Goal: Task Accomplishment & Management: Complete application form

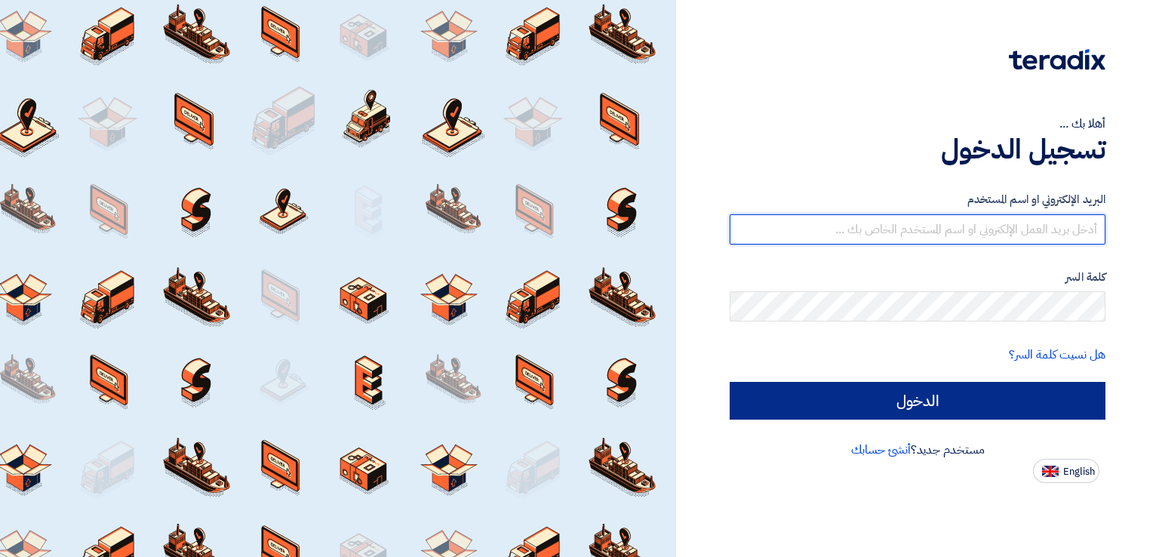
type input "[EMAIL_ADDRESS][DOMAIN_NAME]"
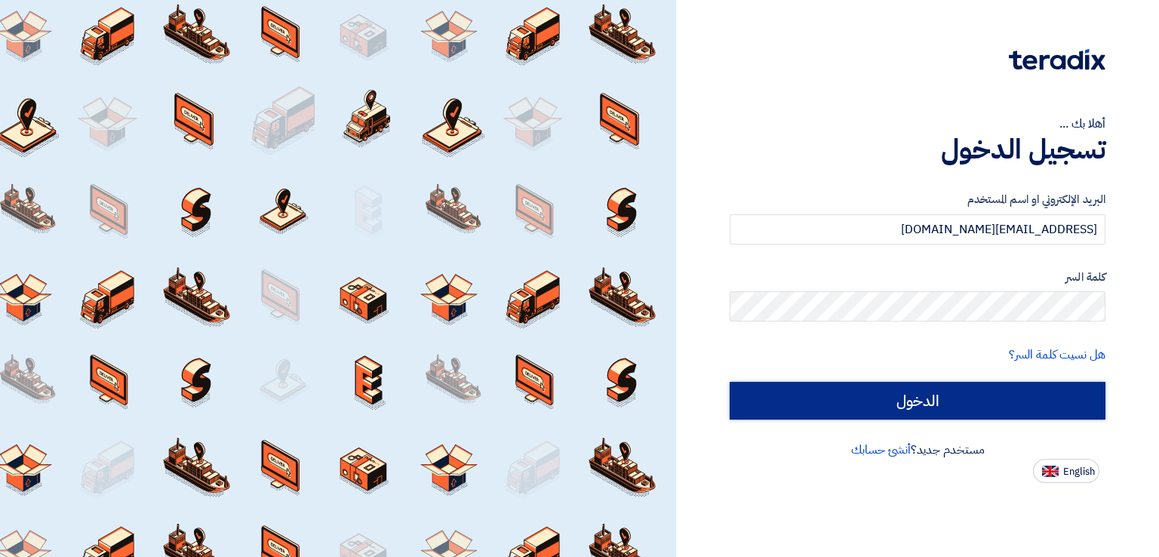
click at [865, 402] on input "الدخول" at bounding box center [918, 401] width 376 height 38
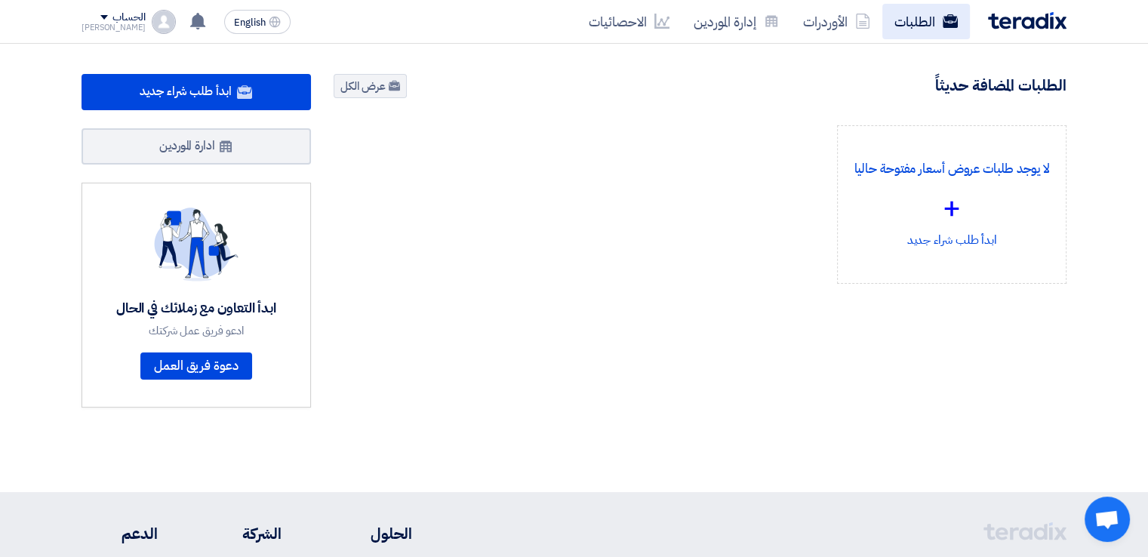
click at [922, 22] on link "الطلبات" at bounding box center [926, 21] width 88 height 35
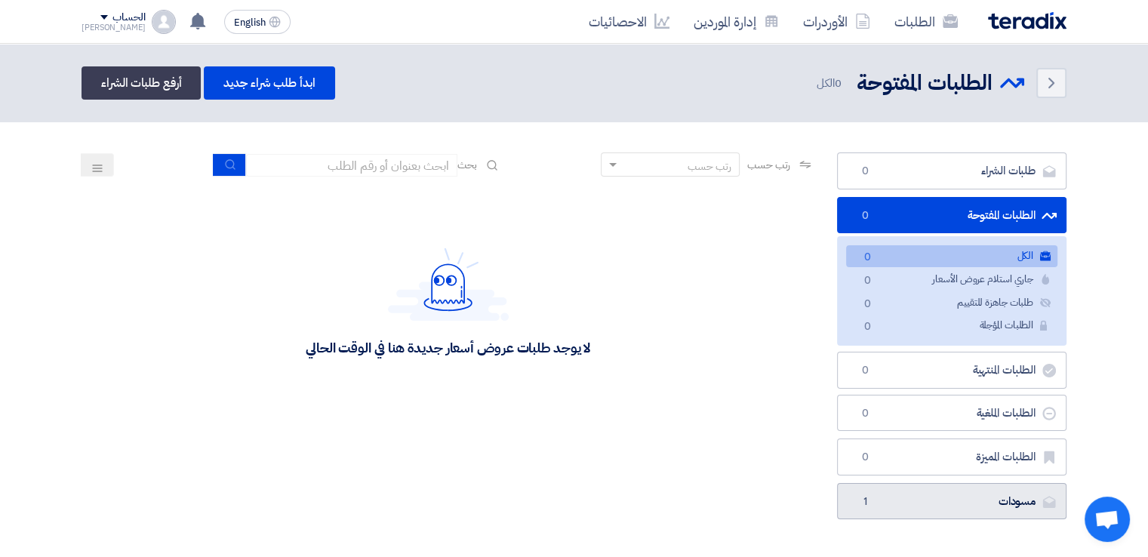
click at [973, 502] on link "مسودات [GEOGRAPHIC_DATA] 1" at bounding box center [951, 501] width 229 height 37
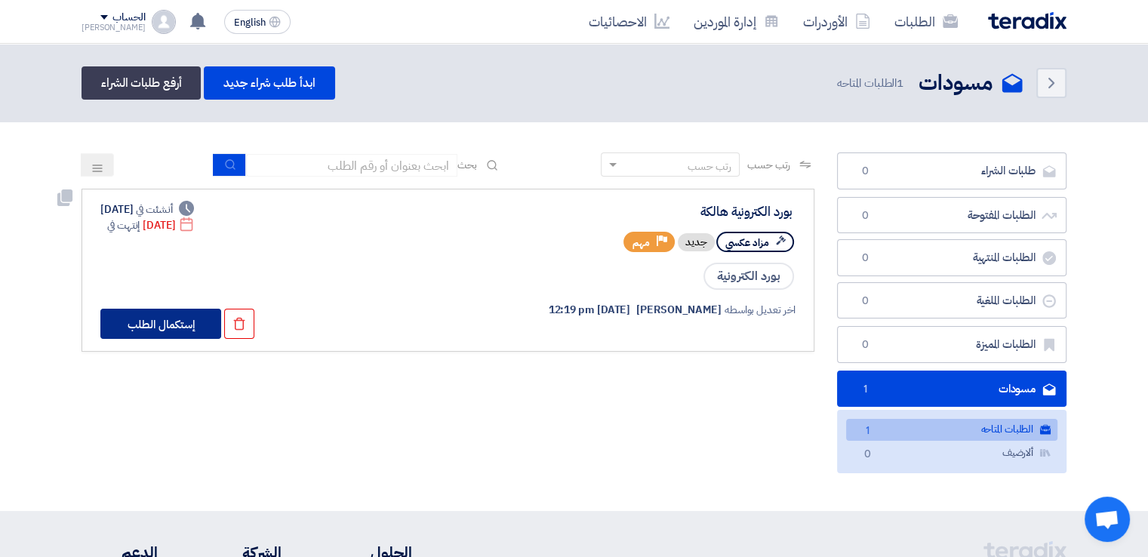
click at [189, 321] on button "إستكمال الطلب" at bounding box center [160, 324] width 121 height 30
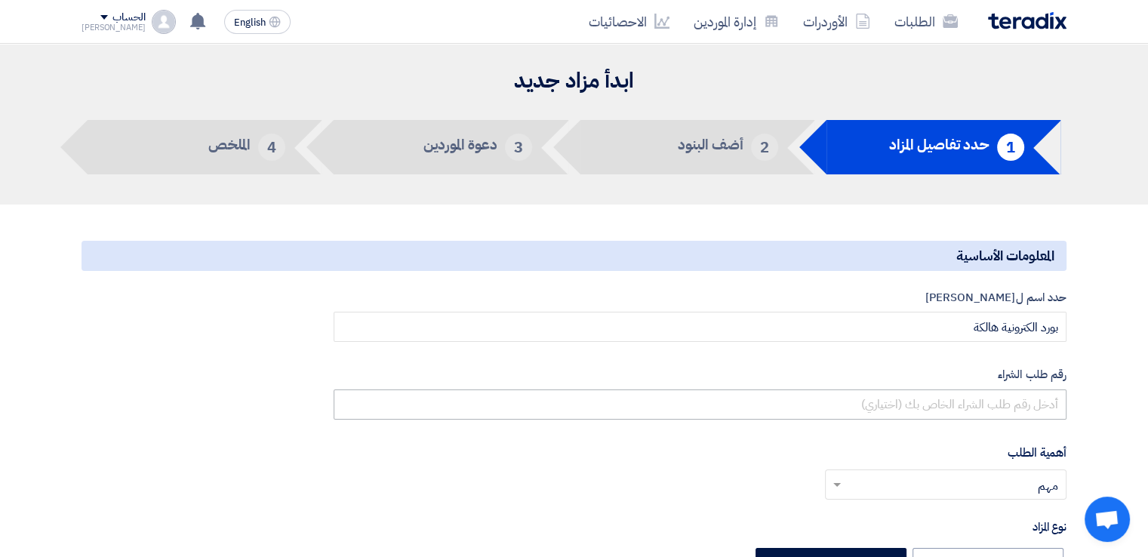
type input "[DATE]"
type input "11"
type input "00"
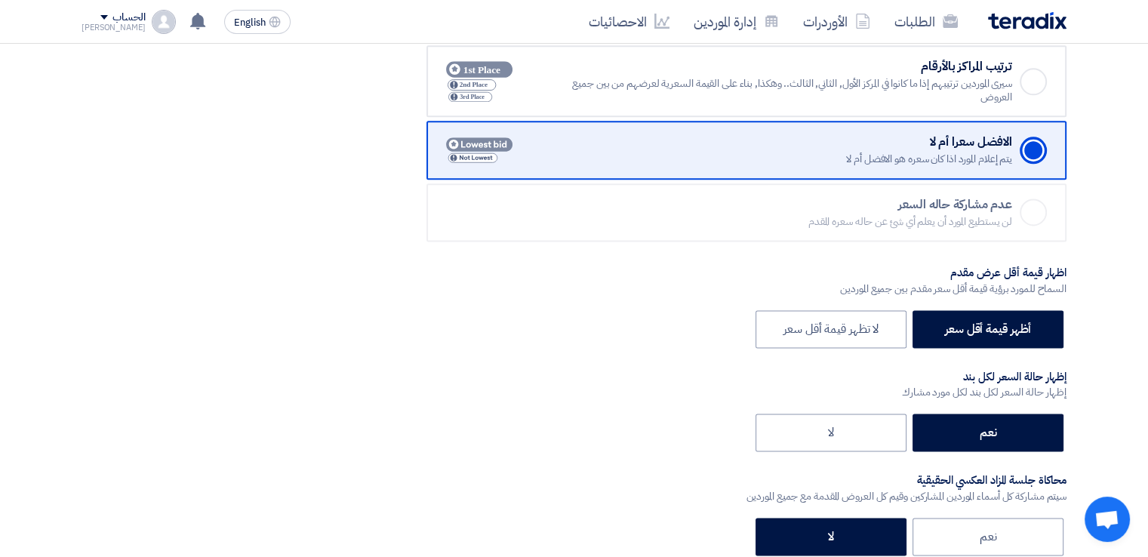
scroll to position [2415, 0]
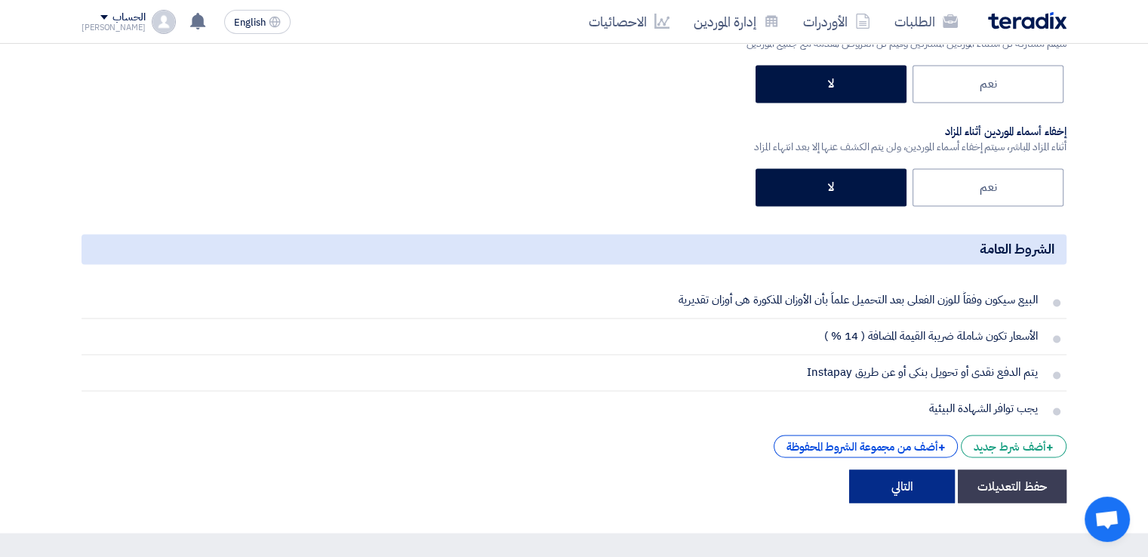
click at [900, 482] on button "التالي" at bounding box center [902, 485] width 106 height 33
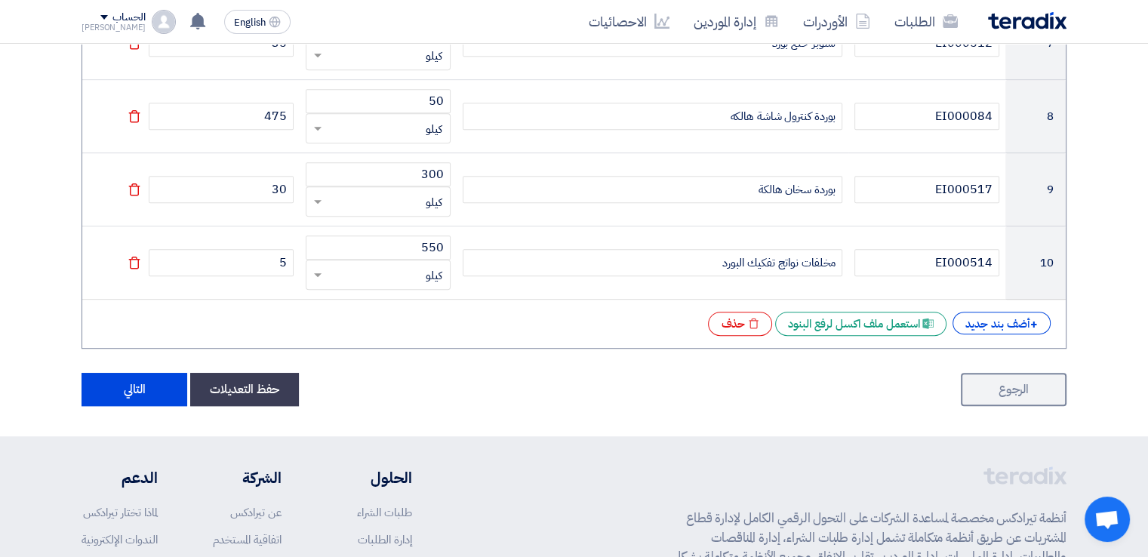
scroll to position [949, 0]
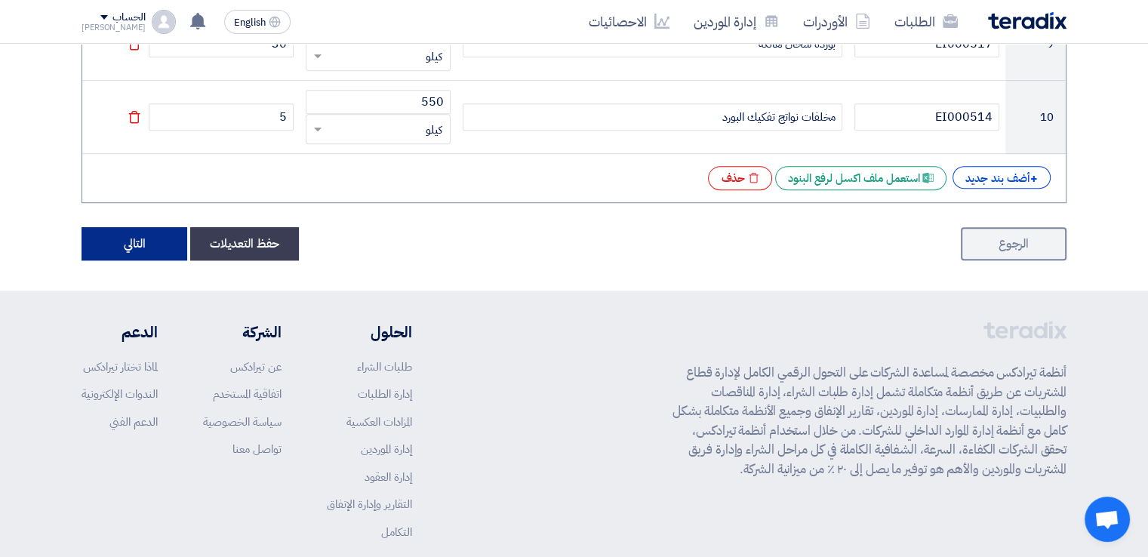
click at [124, 236] on button "التالي" at bounding box center [135, 243] width 106 height 33
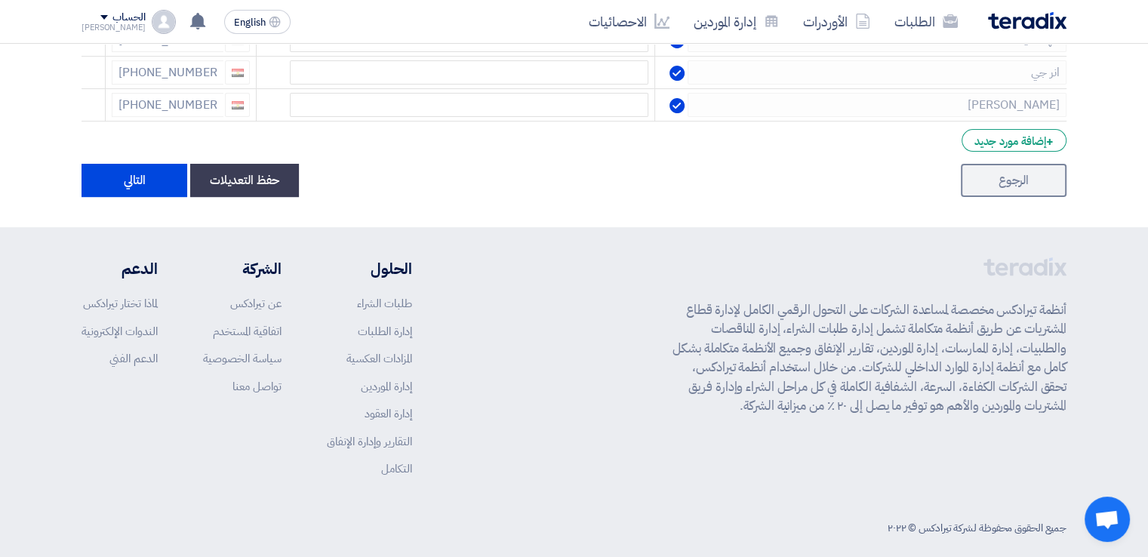
scroll to position [418, 0]
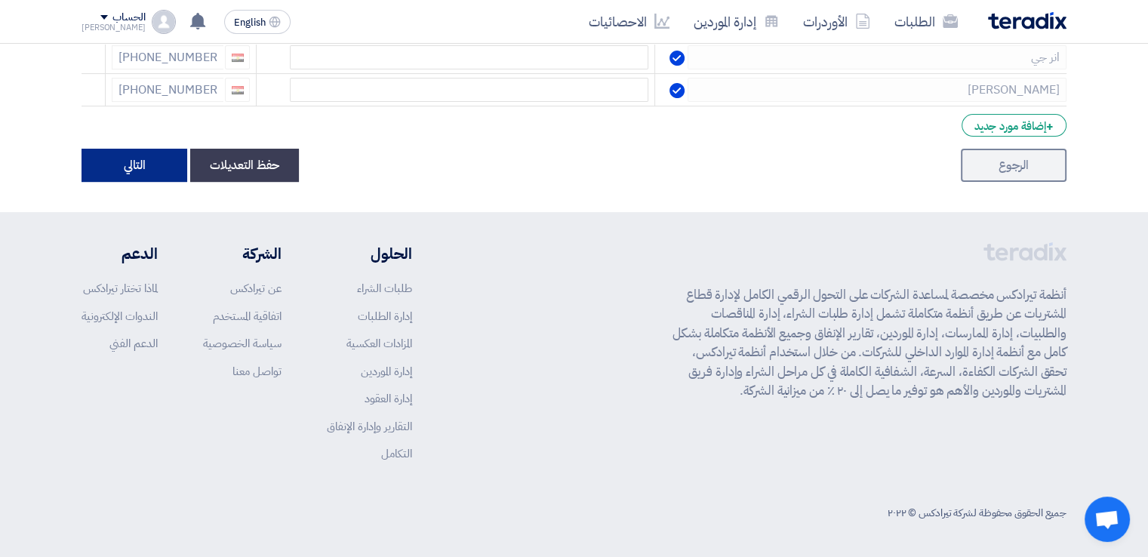
click at [140, 170] on button "التالي" at bounding box center [135, 165] width 106 height 33
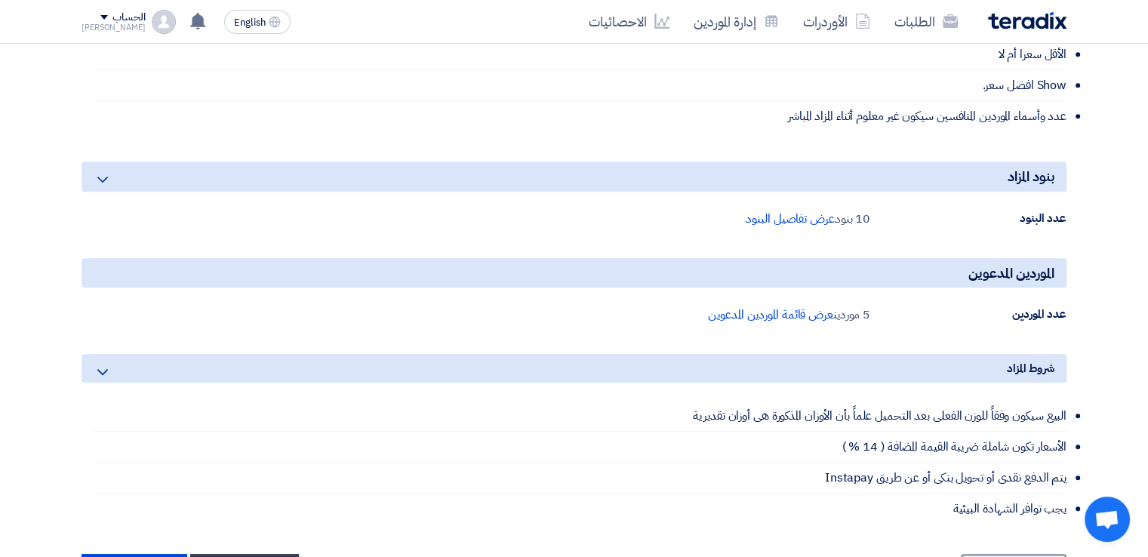
scroll to position [830, 0]
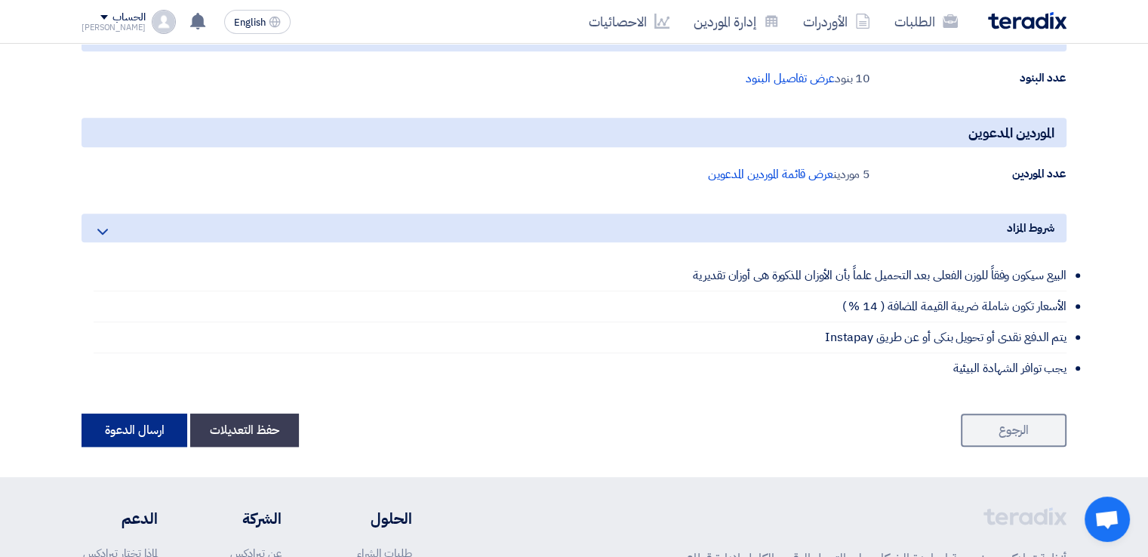
click at [130, 423] on button "ارسال الدعوة" at bounding box center [135, 430] width 106 height 33
